Goal: Transaction & Acquisition: Purchase product/service

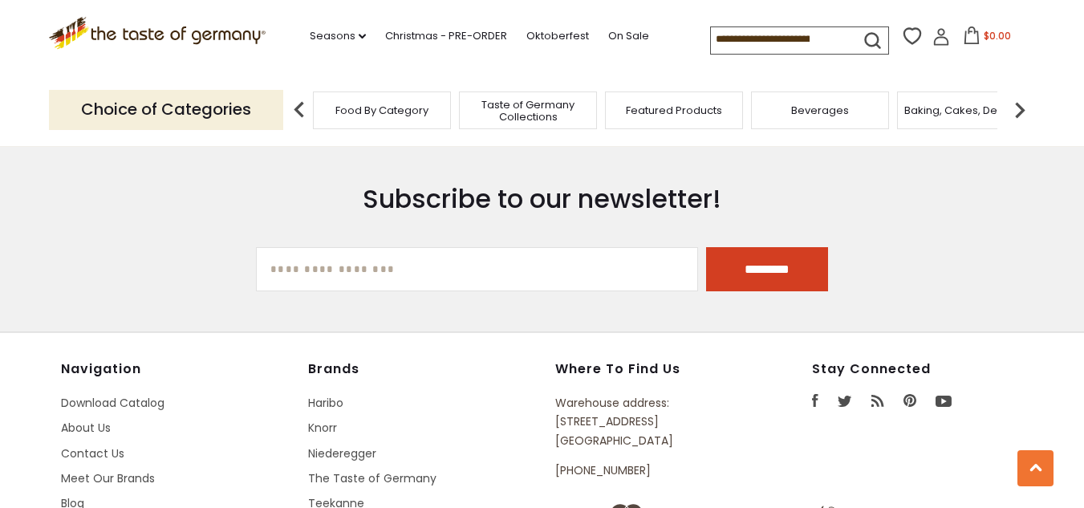
scroll to position [4758, 0]
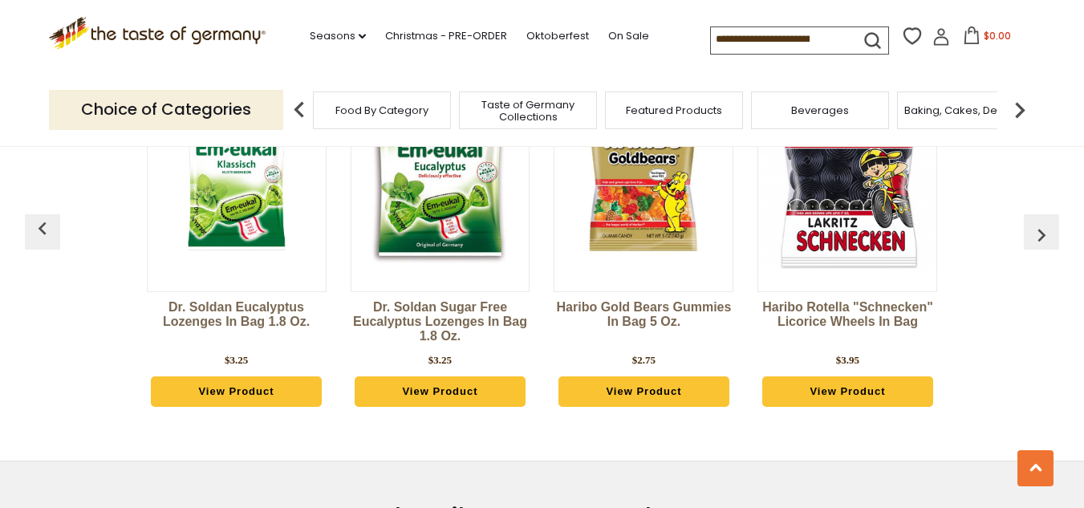
scroll to position [4440, 0]
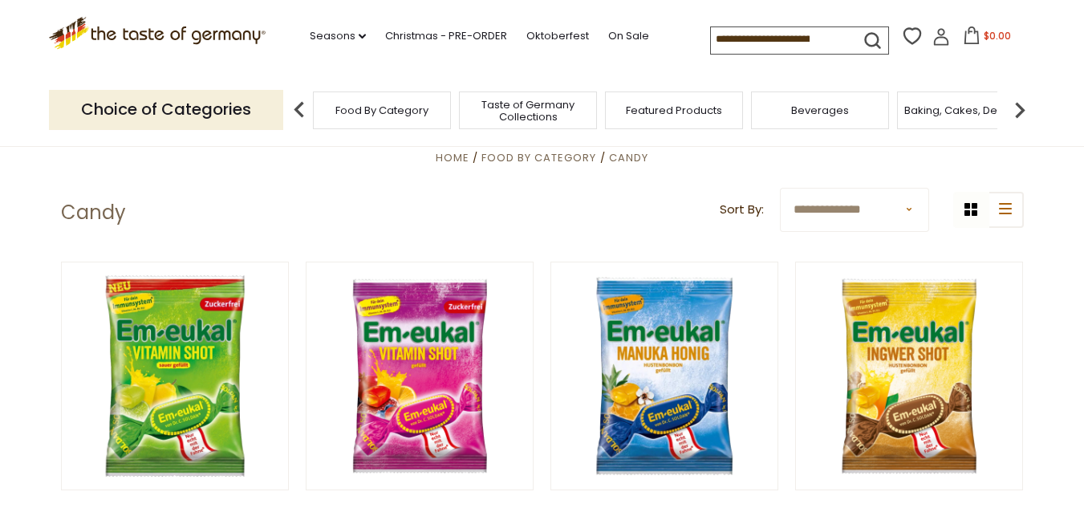
scroll to position [293, 0]
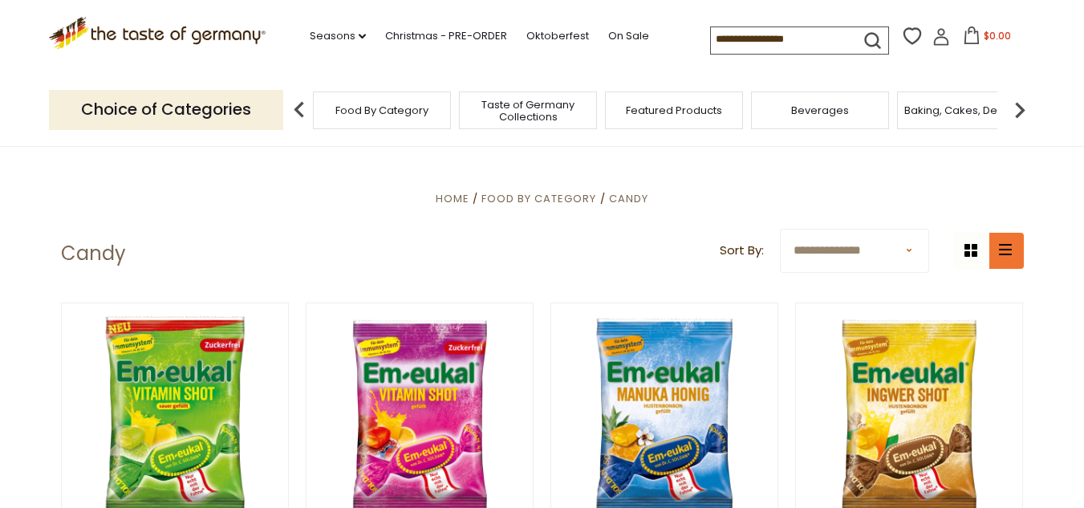
click at [1005, 248] on icon "list icon" at bounding box center [1005, 249] width 13 height 11
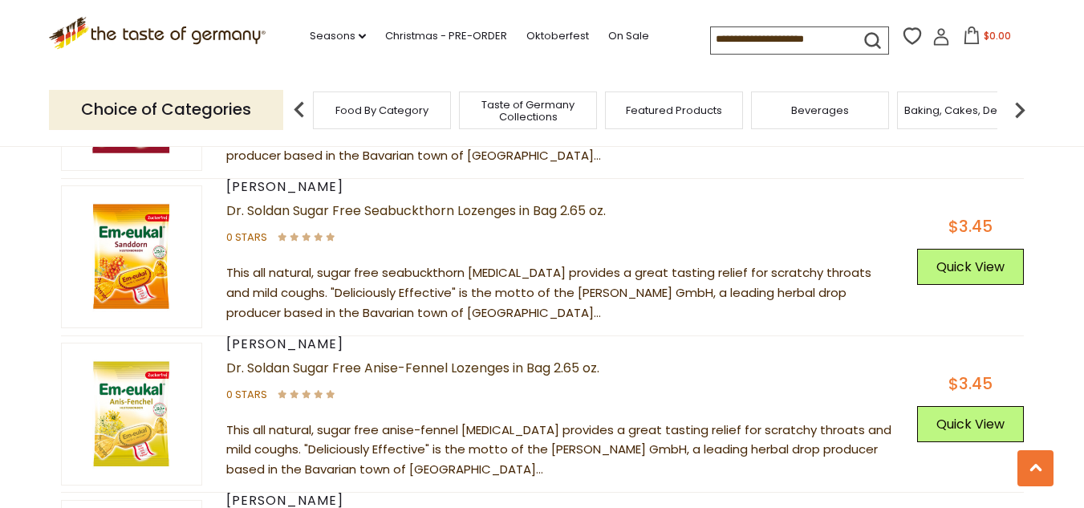
scroll to position [1203, 0]
click at [144, 276] on img at bounding box center [132, 256] width 140 height 140
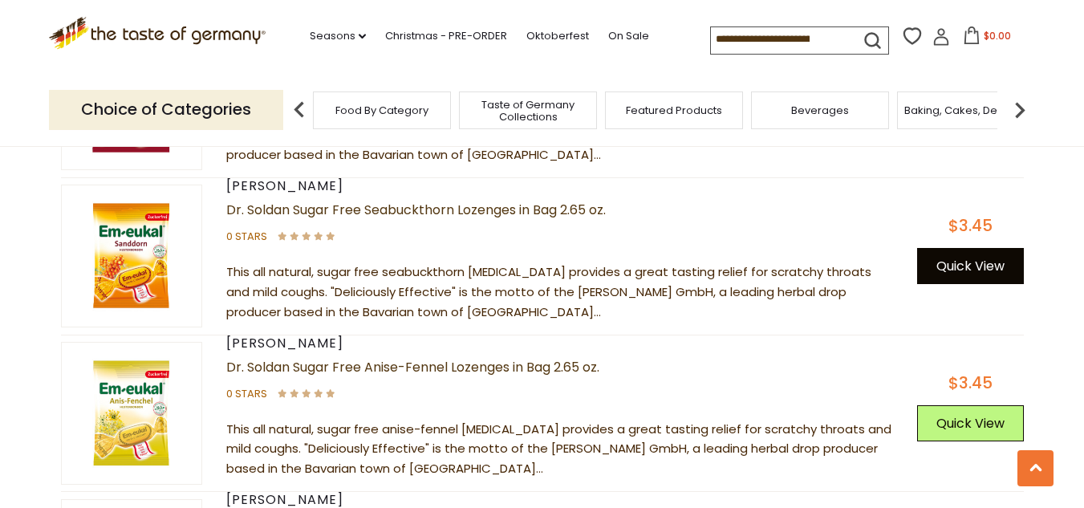
click at [936, 274] on button "Quick View" at bounding box center [970, 266] width 107 height 36
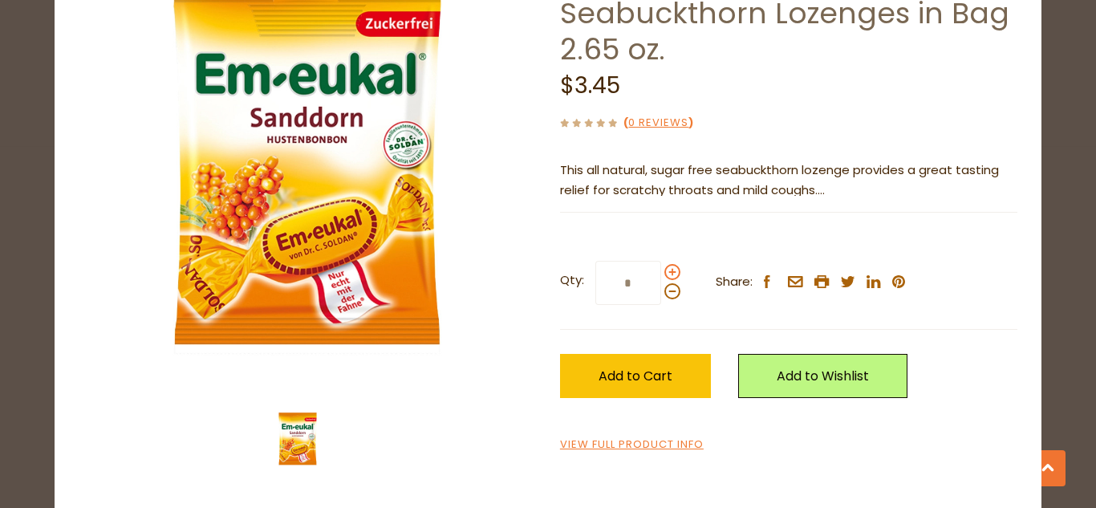
scroll to position [0, 0]
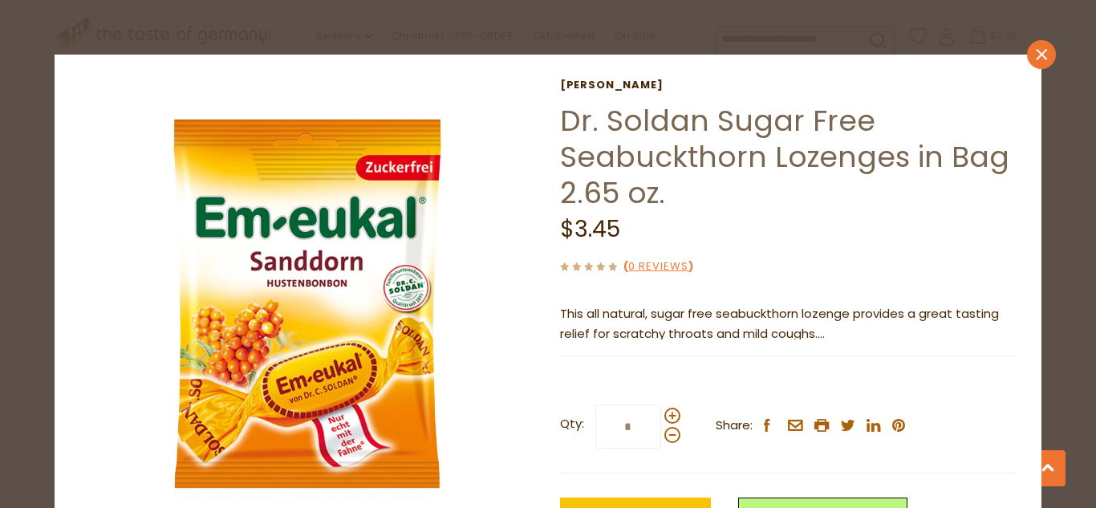
click at [1035, 59] on icon "close" at bounding box center [1041, 55] width 12 height 12
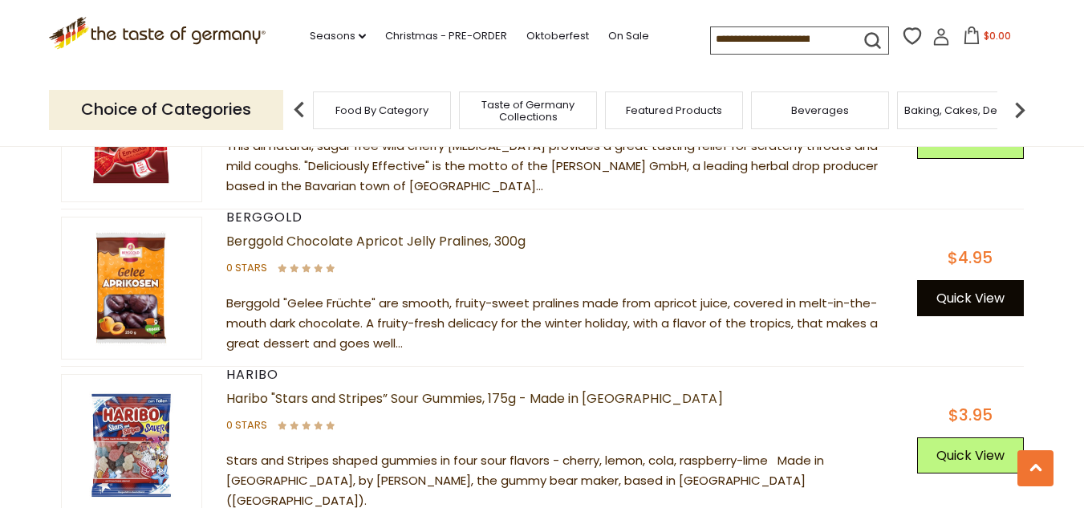
click at [960, 293] on button "Quick View" at bounding box center [970, 298] width 107 height 36
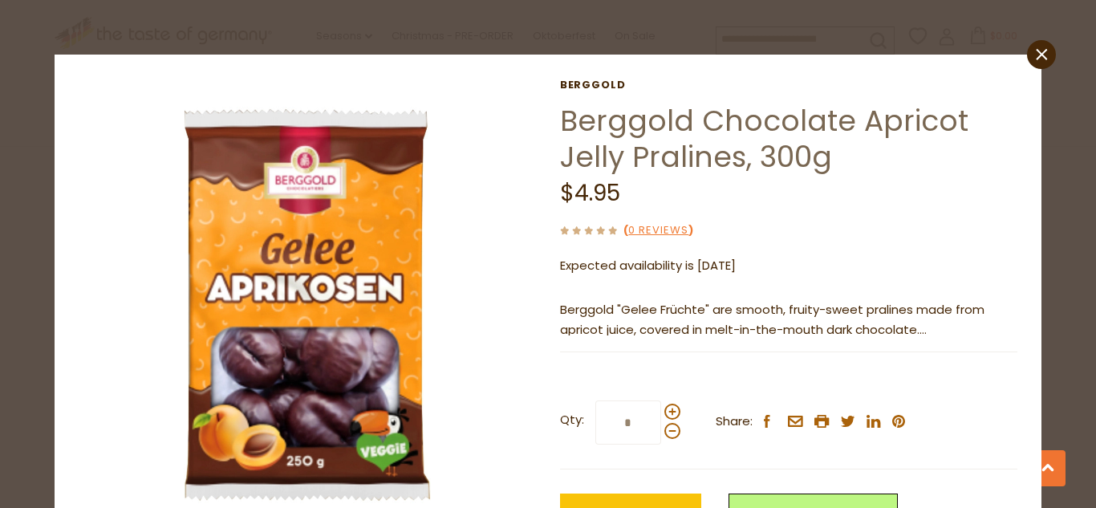
scroll to position [144, 0]
